Goal: Check status

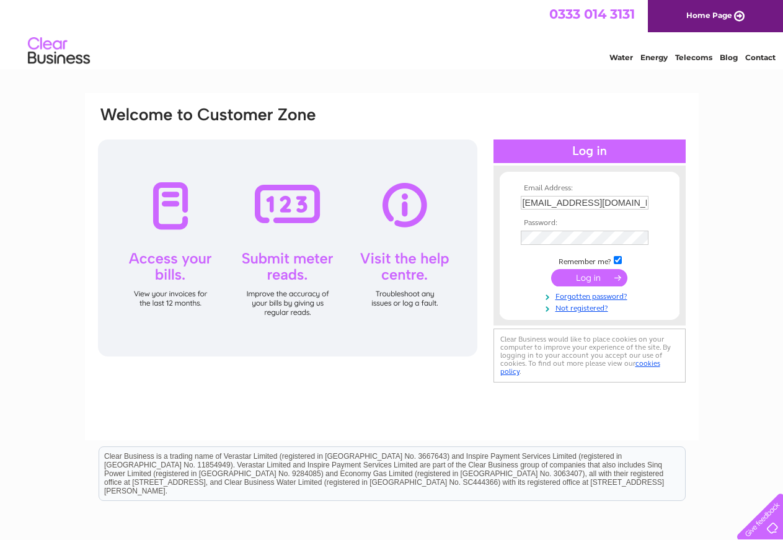
click at [592, 278] on input "submit" at bounding box center [589, 277] width 76 height 17
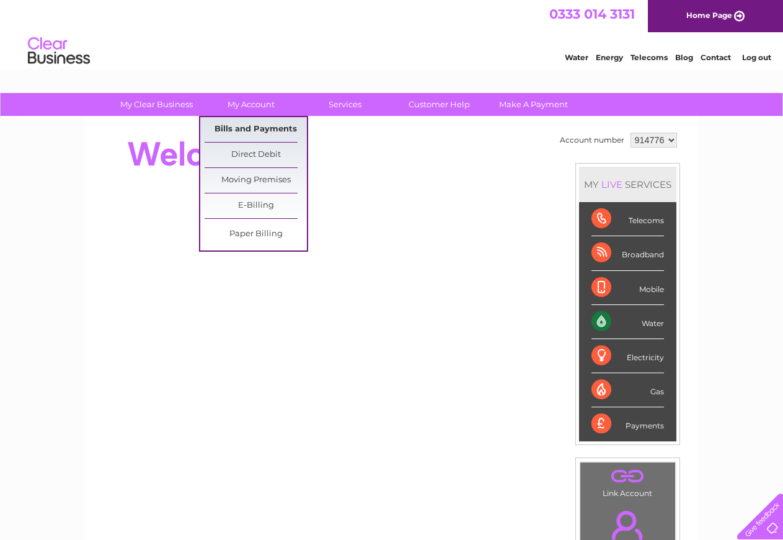
click at [260, 127] on link "Bills and Payments" at bounding box center [256, 129] width 102 height 25
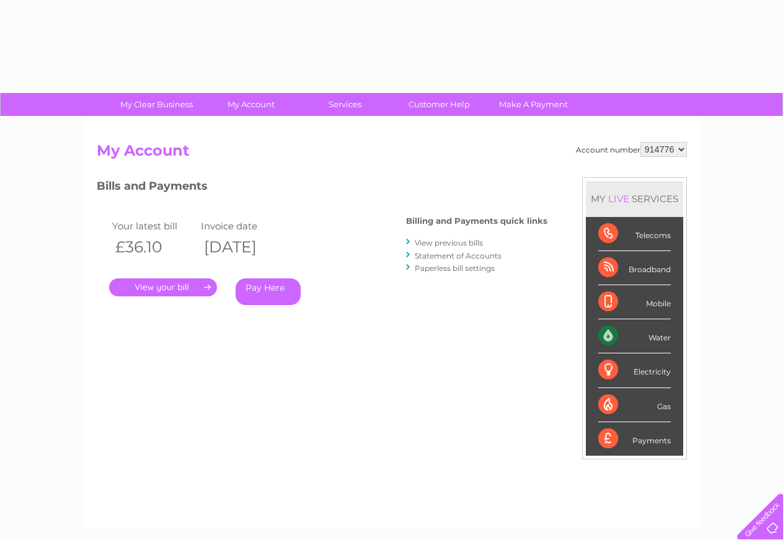
click at [267, 131] on div "Account number 914776 My Account MY LIVE SERVICES Telecoms Broadband Mobile Wat…" at bounding box center [392, 322] width 614 height 411
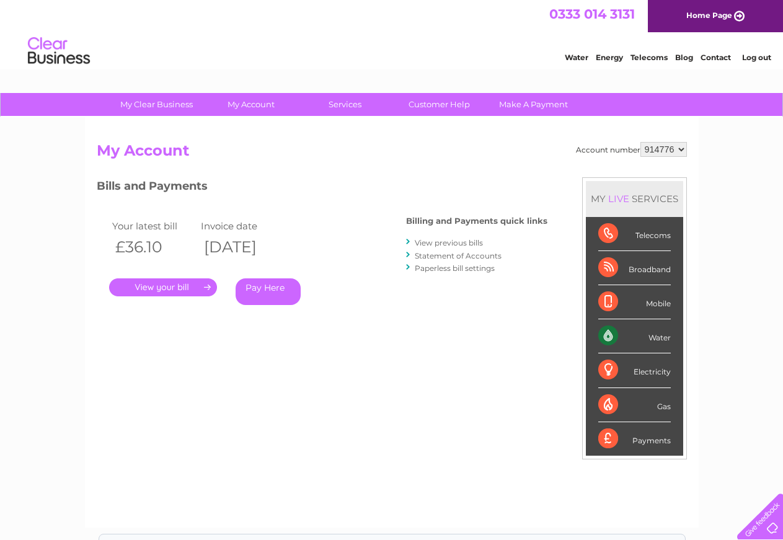
click at [159, 290] on link "." at bounding box center [163, 287] width 108 height 18
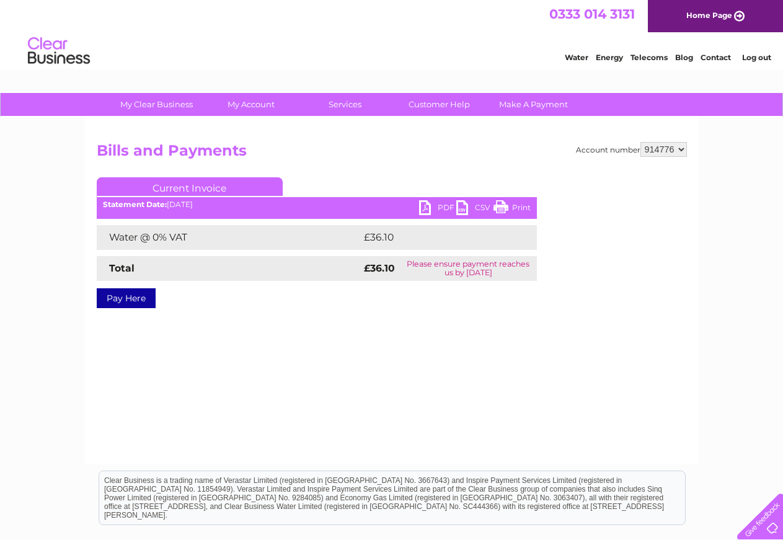
click at [426, 207] on link "PDF" at bounding box center [437, 209] width 37 height 18
